Goal: Task Accomplishment & Management: Manage account settings

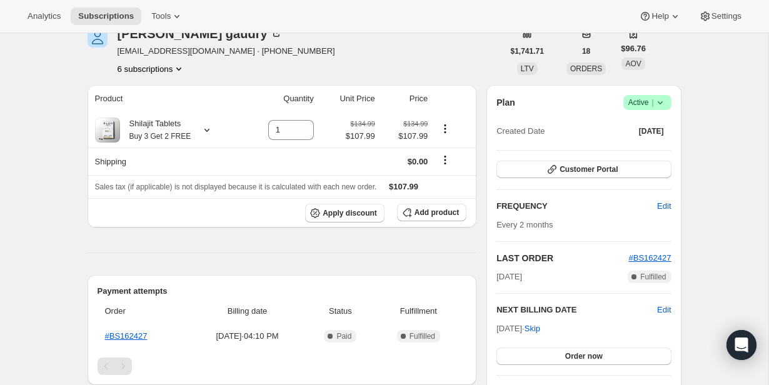
scroll to position [89, 0]
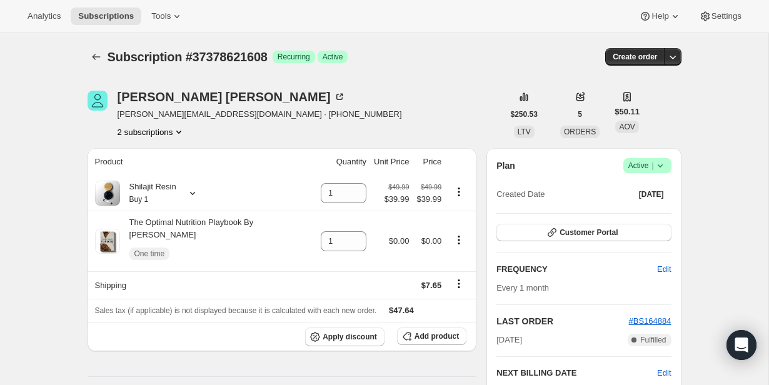
click at [657, 161] on icon at bounding box center [660, 165] width 13 height 13
click at [635, 204] on button "Cancel subscription" at bounding box center [644, 211] width 78 height 20
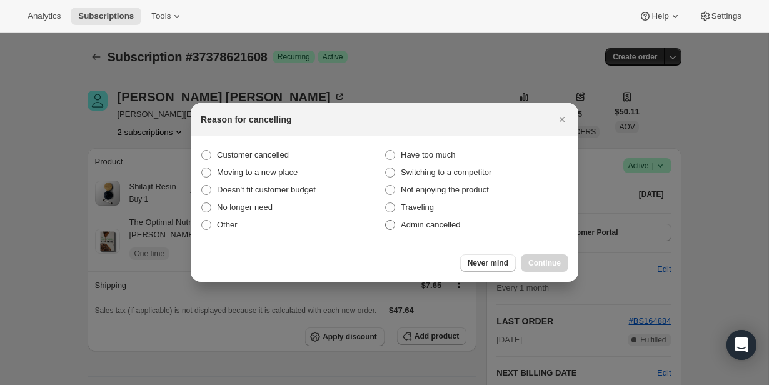
click at [435, 224] on span "Admin cancelled" at bounding box center [430, 224] width 59 height 9
click at [386, 221] on input "Admin cancelled" at bounding box center [385, 220] width 1 height 1
radio input "true"
click at [543, 258] on button "Continue" at bounding box center [545, 263] width 48 height 18
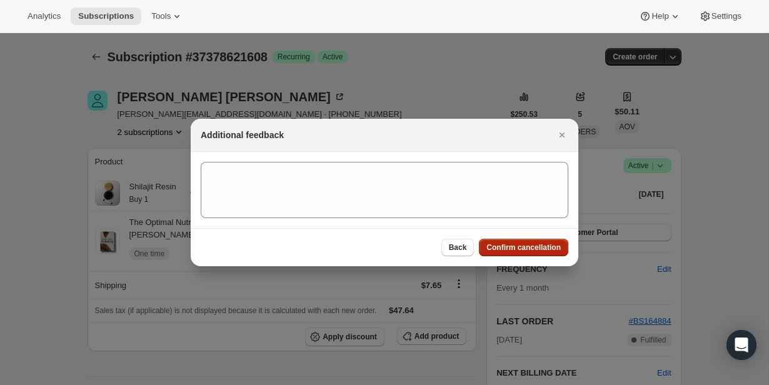
click at [536, 246] on span "Confirm cancellation" at bounding box center [523, 248] width 74 height 10
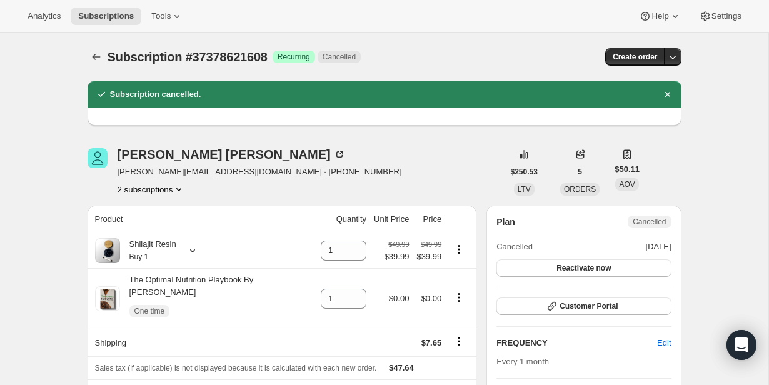
click at [164, 193] on button "2 subscriptions" at bounding box center [152, 189] width 68 height 13
click at [164, 218] on span "31685378216" at bounding box center [149, 213] width 87 height 13
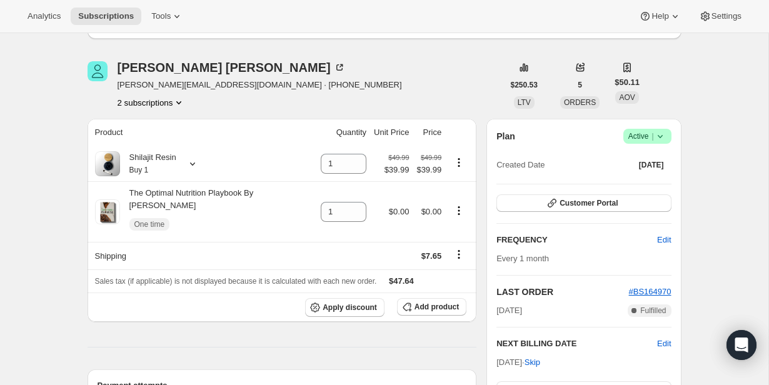
scroll to position [90, 0]
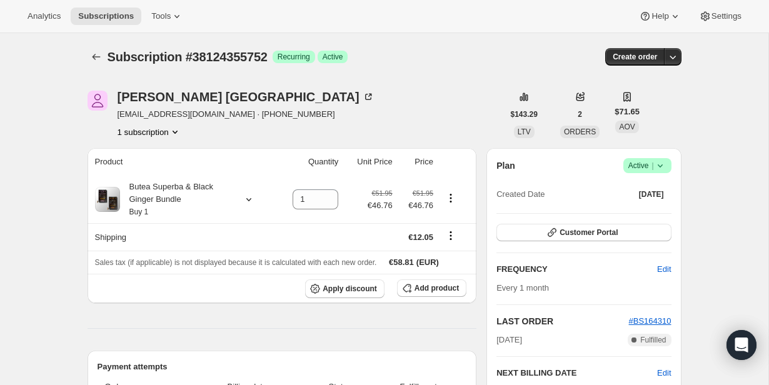
click at [665, 163] on icon at bounding box center [660, 165] width 13 height 13
click at [653, 203] on button "Cancel subscription" at bounding box center [644, 211] width 78 height 20
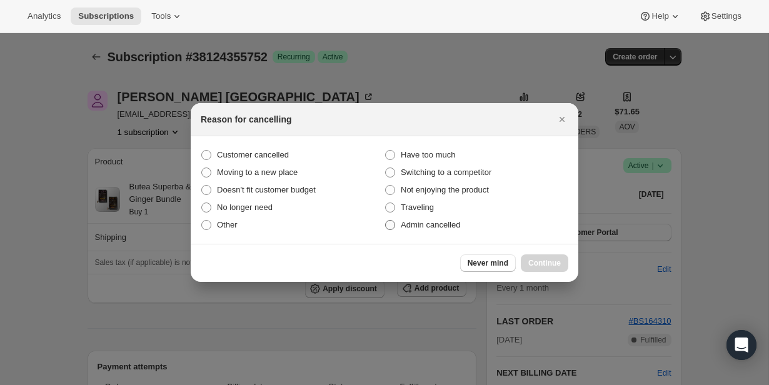
click at [451, 228] on span "Admin cancelled" at bounding box center [430, 224] width 59 height 9
click at [386, 221] on input "Admin cancelled" at bounding box center [385, 220] width 1 height 1
radio input "true"
click at [536, 259] on span "Continue" at bounding box center [544, 263] width 33 height 10
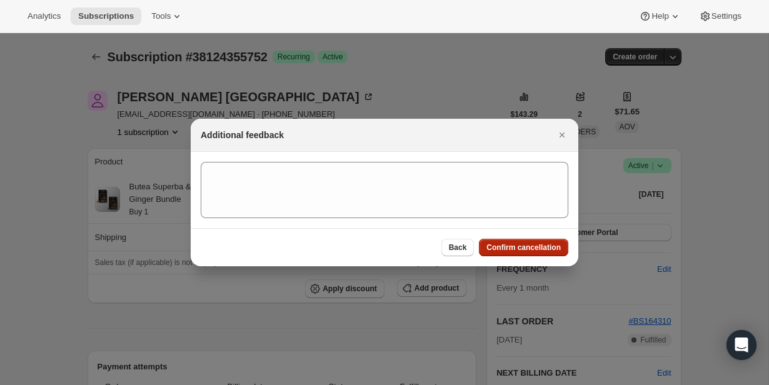
click at [533, 250] on span "Confirm cancellation" at bounding box center [523, 248] width 74 height 10
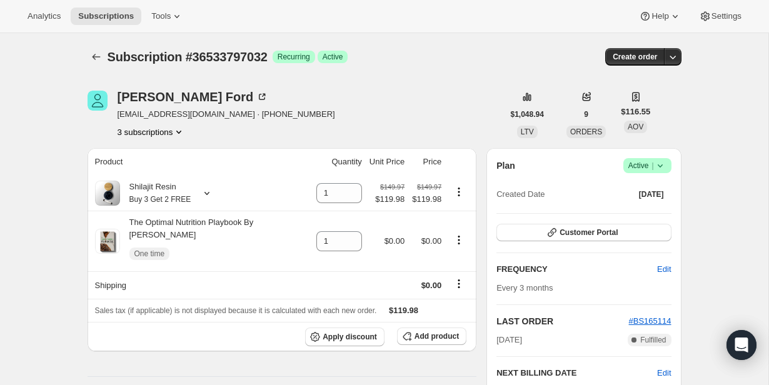
click at [149, 131] on button "3 subscriptions" at bounding box center [152, 132] width 68 height 13
click at [361, 104] on div "Wesley Ford wesleylford1@gmail.com · +18053910673 3 subscriptions" at bounding box center [296, 115] width 416 height 48
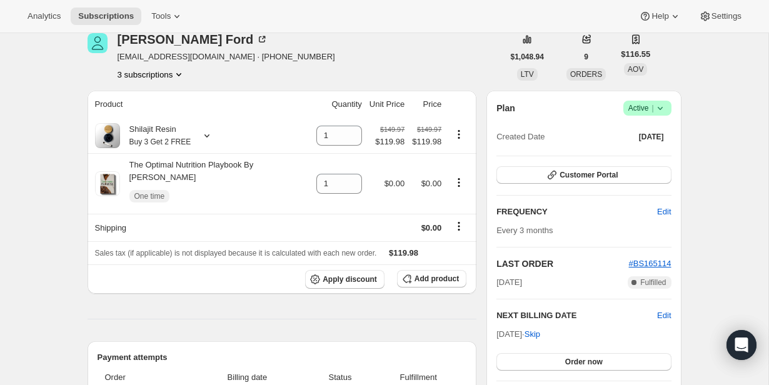
scroll to position [53, 0]
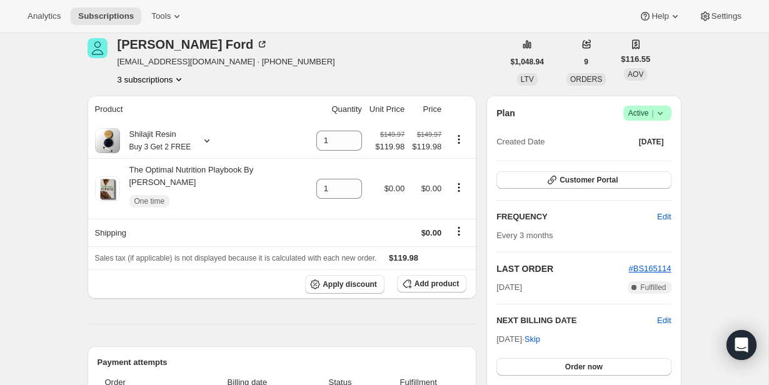
click at [174, 83] on button "3 subscriptions" at bounding box center [152, 79] width 68 height 13
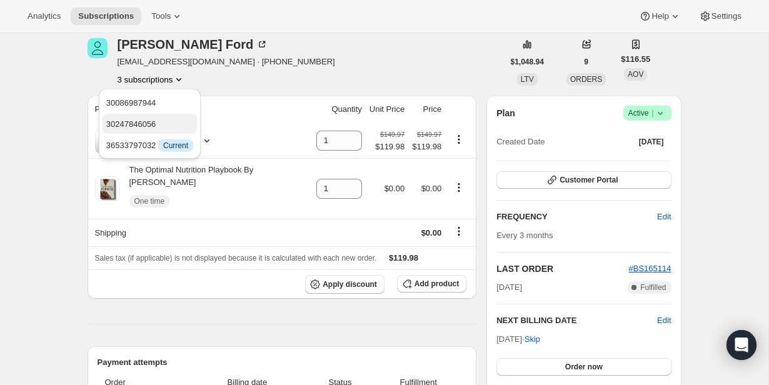
click at [174, 128] on span "30247846056" at bounding box center [149, 124] width 87 height 13
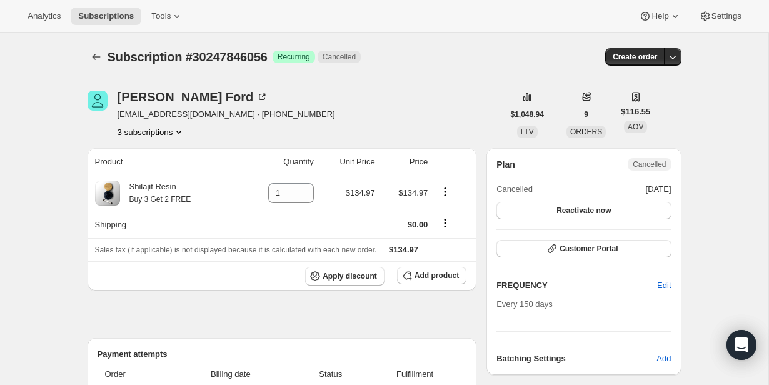
click at [173, 134] on button "3 subscriptions" at bounding box center [152, 132] width 68 height 13
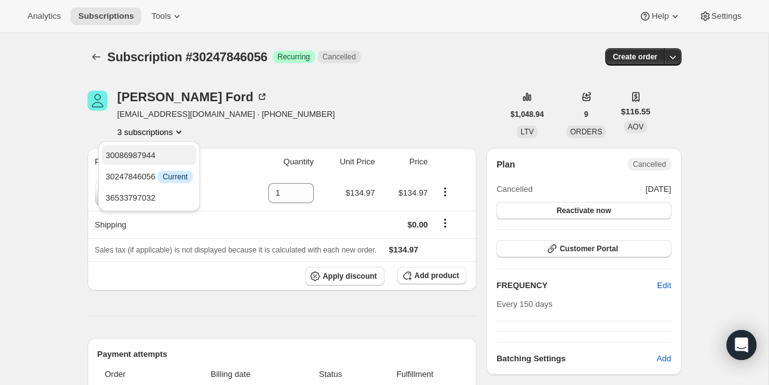
click at [179, 152] on span "30086987944" at bounding box center [149, 155] width 87 height 13
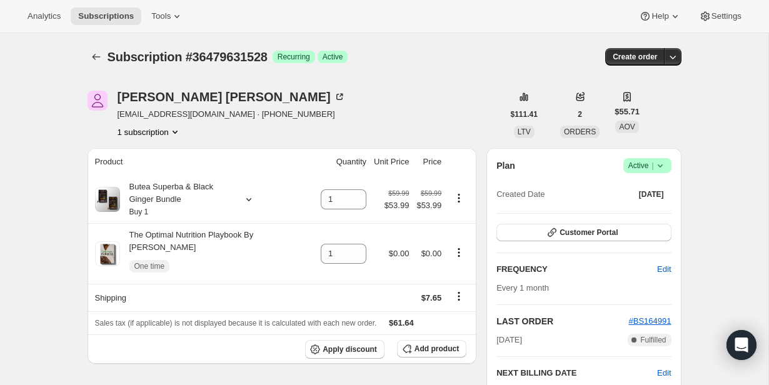
click at [652, 166] on span "|" at bounding box center [653, 166] width 2 height 10
click at [617, 205] on ul "Pause subscription Cancel subscription" at bounding box center [644, 200] width 78 height 41
click at [616, 206] on span "Cancel subscription" at bounding box center [643, 212] width 71 height 13
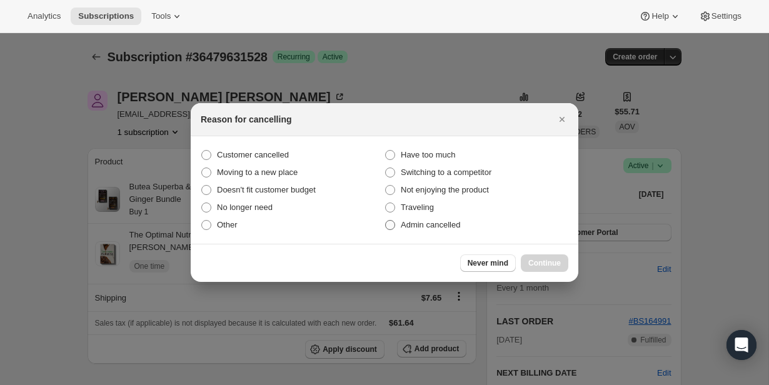
click at [460, 221] on span "Admin cancelled" at bounding box center [430, 224] width 59 height 9
click at [386, 221] on input "Admin cancelled" at bounding box center [385, 220] width 1 height 1
radio input "true"
click at [534, 258] on button "Continue" at bounding box center [545, 263] width 48 height 18
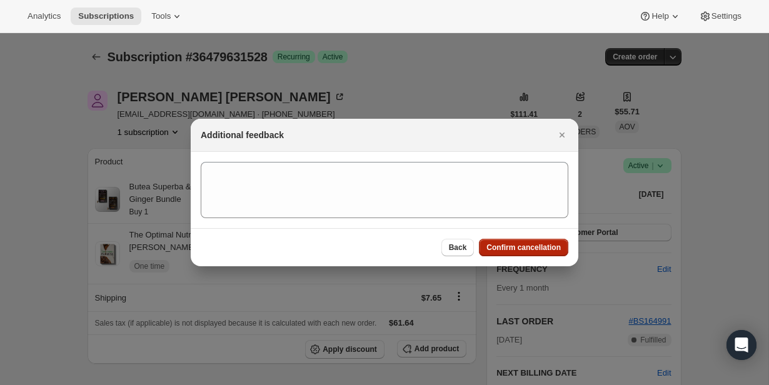
click at [532, 249] on span "Confirm cancellation" at bounding box center [523, 248] width 74 height 10
